Goal: Information Seeking & Learning: Find specific fact

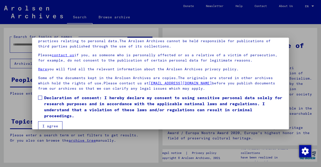
scroll to position [42, 0]
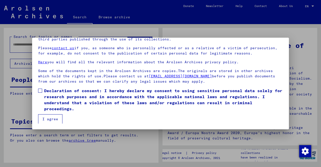
click at [39, 92] on span at bounding box center [40, 90] width 4 height 4
click at [49, 119] on button "I agree" at bounding box center [50, 119] width 24 height 10
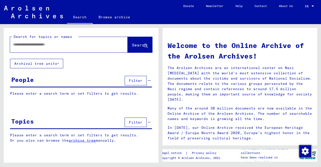
click at [56, 47] on input "text" at bounding box center [62, 44] width 99 height 5
type input "**********"
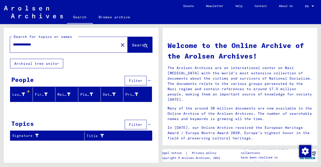
click at [36, 63] on button "Archival tree units" at bounding box center [36, 64] width 53 height 10
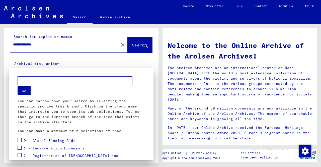
click at [57, 46] on div at bounding box center [160, 83] width 321 height 167
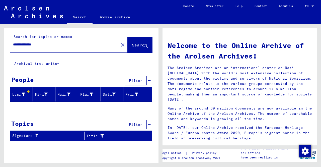
click at [57, 46] on input "**********" at bounding box center [62, 44] width 99 height 5
type input "*********"
click at [137, 43] on span "Search" at bounding box center [139, 44] width 15 height 5
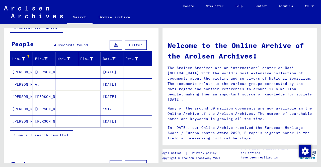
scroll to position [42, 0]
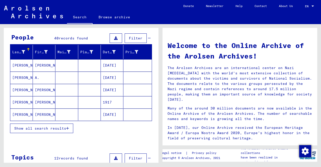
click at [41, 127] on span "Show all search results" at bounding box center [40, 128] width 52 height 5
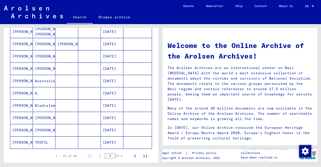
scroll to position [269, 0]
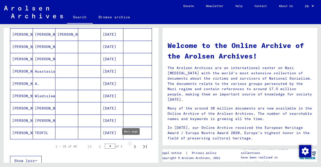
click at [132, 143] on icon "Next page" at bounding box center [134, 146] width 7 height 7
type input "*"
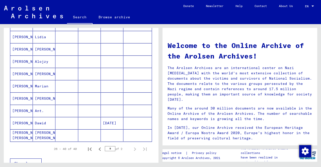
scroll to position [147, 0]
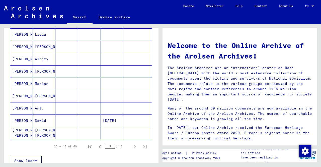
click at [37, 106] on mat-cell "Ant." at bounding box center [44, 108] width 23 height 12
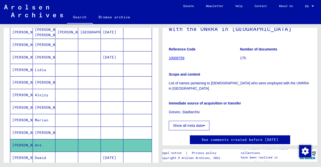
scroll to position [126, 0]
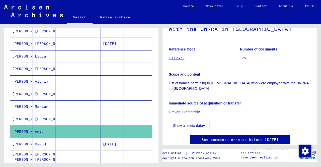
click at [33, 128] on mat-cell "Ant." at bounding box center [44, 131] width 23 height 12
click at [92, 131] on mat-cell at bounding box center [89, 131] width 23 height 12
click at [38, 115] on mat-cell "[PERSON_NAME]" at bounding box center [44, 119] width 23 height 12
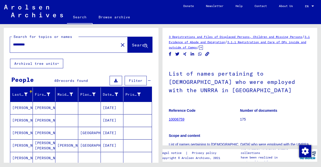
click at [51, 43] on input "*********" at bounding box center [64, 44] width 102 height 5
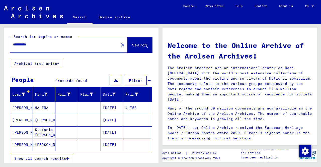
click at [41, 158] on span "Show all search results" at bounding box center [40, 158] width 52 height 5
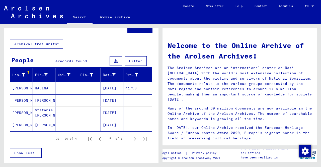
scroll to position [24, 0]
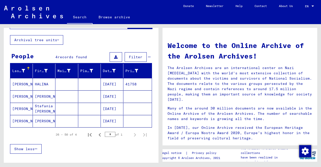
click at [40, 121] on mat-cell "[PERSON_NAME]" at bounding box center [44, 121] width 23 height 12
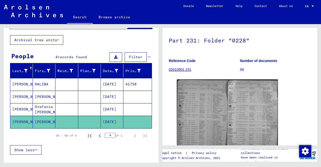
scroll to position [75, 0]
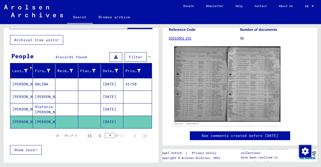
click at [209, 77] on img at bounding box center [227, 83] width 106 height 75
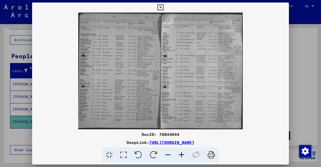
click at [160, 6] on icon at bounding box center [160, 8] width 6 height 6
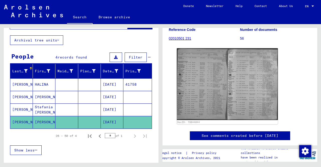
scroll to position [0, 0]
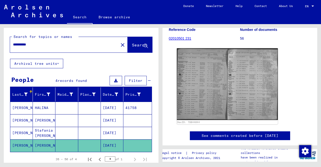
click at [37, 45] on input "*********" at bounding box center [64, 44] width 102 height 5
type input "*"
type input "*********"
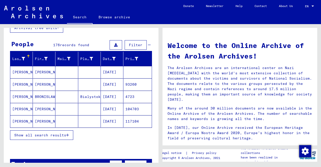
scroll to position [48, 0]
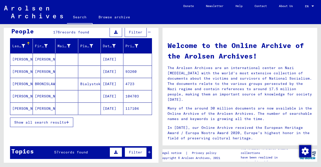
click at [37, 122] on span "Show all search results" at bounding box center [40, 122] width 52 height 5
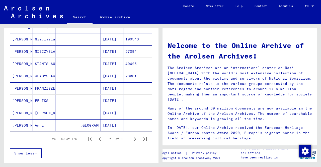
scroll to position [278, 0]
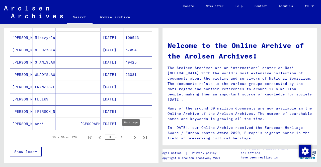
click at [131, 135] on icon "Next page" at bounding box center [134, 137] width 7 height 7
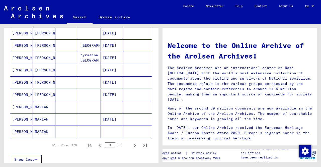
scroll to position [274, 0]
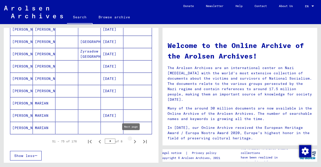
click at [131, 140] on icon "Next page" at bounding box center [134, 141] width 7 height 7
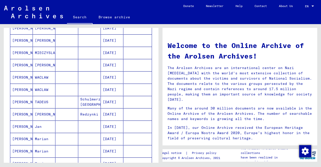
scroll to position [289, 0]
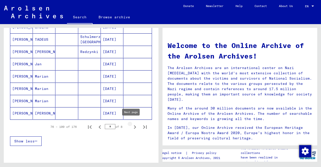
click at [131, 125] on icon "Next page" at bounding box center [134, 126] width 7 height 7
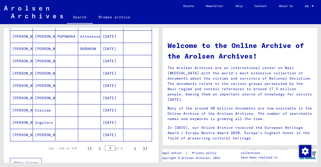
scroll to position [368, 0]
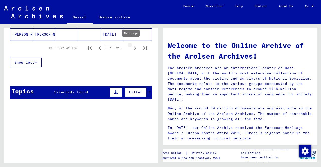
click at [134, 46] on icon "Next page" at bounding box center [135, 48] width 2 height 4
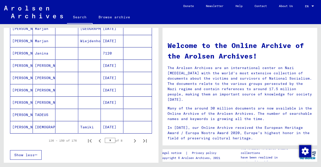
scroll to position [288, 0]
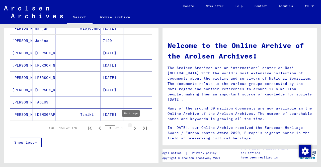
click at [131, 125] on icon "Next page" at bounding box center [134, 127] width 7 height 7
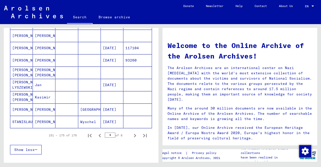
scroll to position [300, 0]
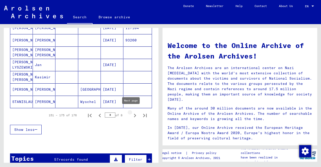
click at [131, 112] on icon "Next page" at bounding box center [134, 115] width 7 height 7
type input "*"
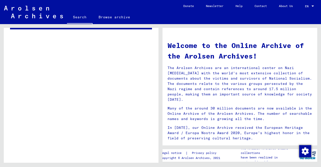
drag, startPoint x: 154, startPoint y: 112, endPoint x: 157, endPoint y: 87, distance: 25.7
click at [157, 87] on div "Search for topics or names ********* close Search Archival tree units People 17…" at bounding box center [81, 97] width 155 height 138
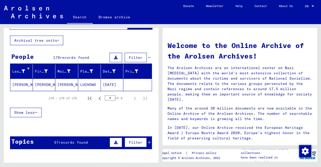
scroll to position [0, 0]
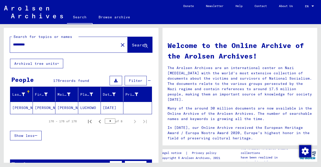
click at [40, 44] on input "*********" at bounding box center [62, 44] width 99 height 5
type input "*"
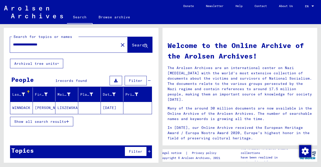
click at [50, 109] on mat-cell "[PERSON_NAME]" at bounding box center [44, 107] width 23 height 12
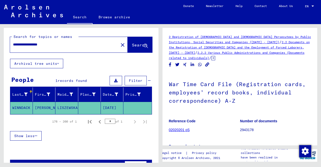
click at [61, 44] on input "**********" at bounding box center [64, 44] width 102 height 5
type input "*"
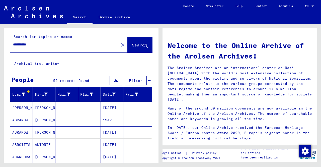
click at [45, 46] on input "**********" at bounding box center [62, 44] width 99 height 5
type input "**********"
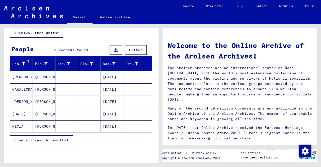
scroll to position [32, 0]
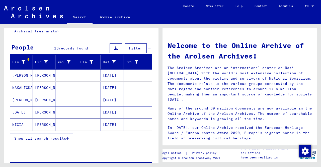
click at [36, 138] on span "Show all search results" at bounding box center [40, 138] width 52 height 5
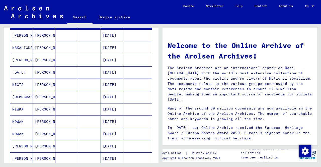
scroll to position [75, 0]
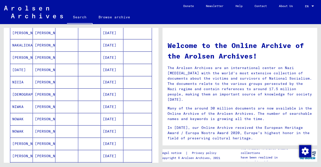
click at [111, 129] on mat-cell "[DATE]" at bounding box center [112, 131] width 23 height 12
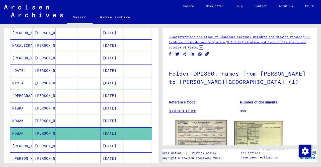
click at [213, 136] on img at bounding box center [200, 136] width 51 height 32
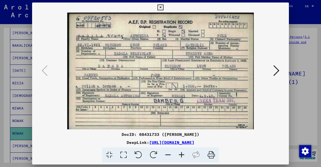
click at [159, 7] on icon at bounding box center [160, 8] width 6 height 6
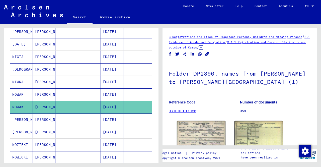
scroll to position [101, 0]
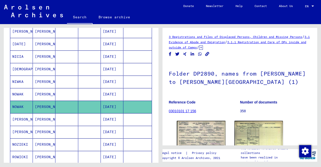
click at [109, 91] on mat-cell "[DATE]" at bounding box center [112, 94] width 23 height 12
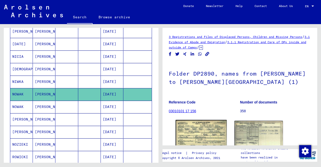
click at [194, 133] on img at bounding box center [200, 136] width 51 height 32
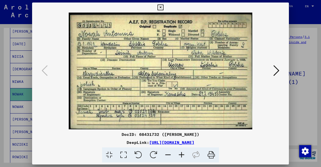
click at [160, 8] on icon at bounding box center [160, 8] width 6 height 6
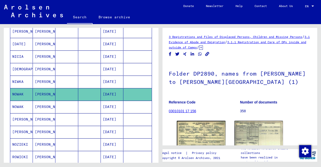
click at [110, 67] on mat-cell "[DATE]" at bounding box center [112, 69] width 23 height 12
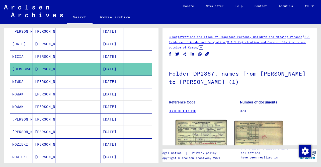
click at [194, 137] on img at bounding box center [200, 136] width 51 height 32
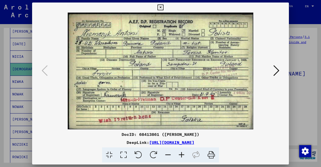
click at [158, 7] on icon at bounding box center [160, 8] width 6 height 6
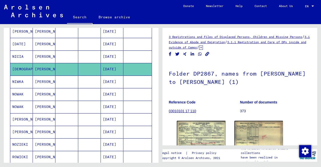
click at [42, 40] on mat-cell "[PERSON_NAME]" at bounding box center [44, 44] width 23 height 12
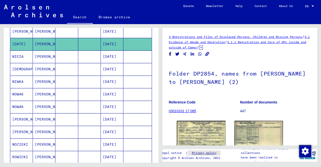
click at [211, 150] on link "Privacy policy" at bounding box center [205, 152] width 35 height 5
click at [202, 131] on img at bounding box center [200, 135] width 51 height 32
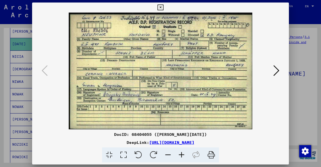
click at [161, 6] on icon at bounding box center [160, 8] width 6 height 6
